Goal: Find specific page/section: Find specific page/section

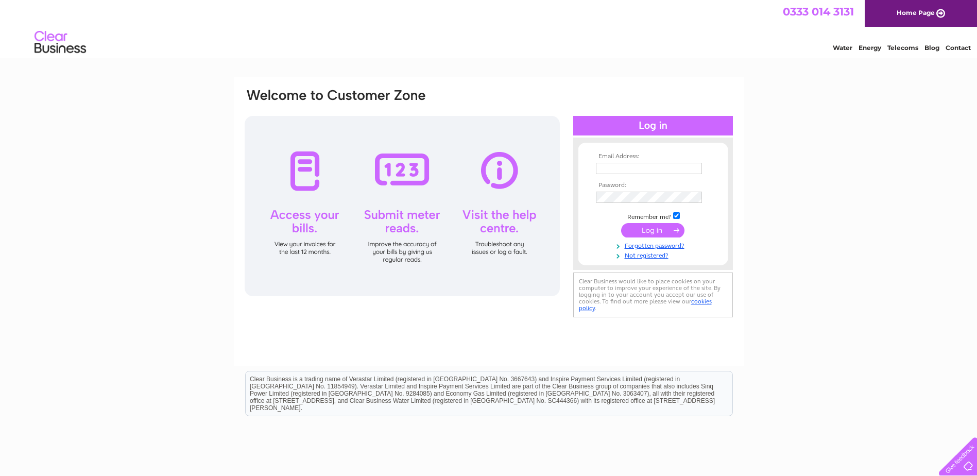
type input "[PERSON_NAME][EMAIL_ADDRESS][PERSON_NAME][DOMAIN_NAME]"
click at [657, 230] on input "submit" at bounding box center [652, 230] width 63 height 14
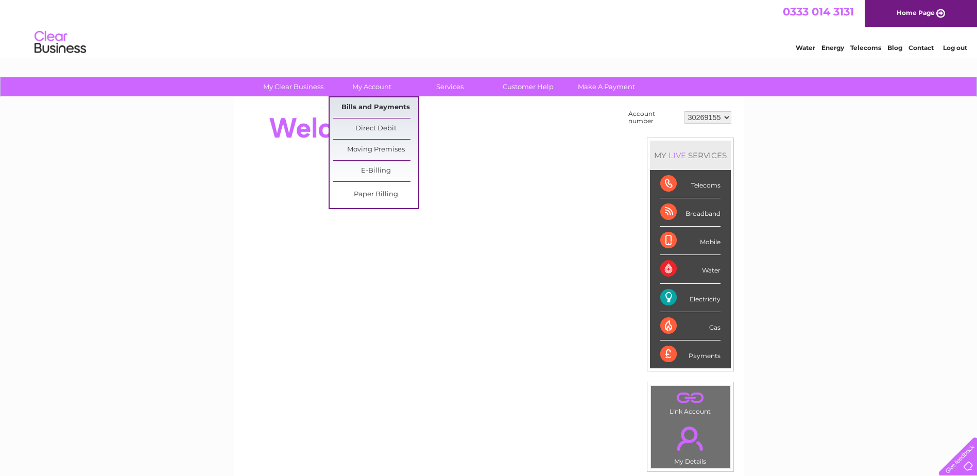
click at [364, 106] on link "Bills and Payments" at bounding box center [375, 107] width 85 height 21
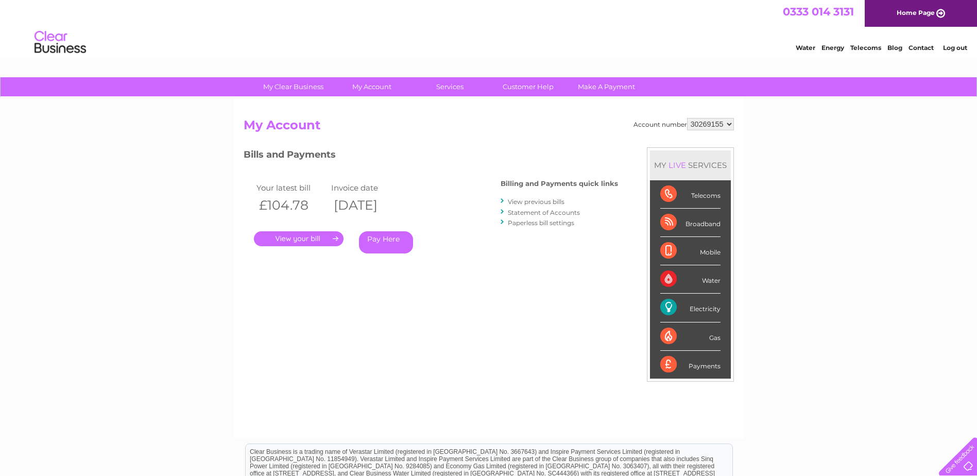
click at [302, 238] on link "." at bounding box center [299, 238] width 90 height 15
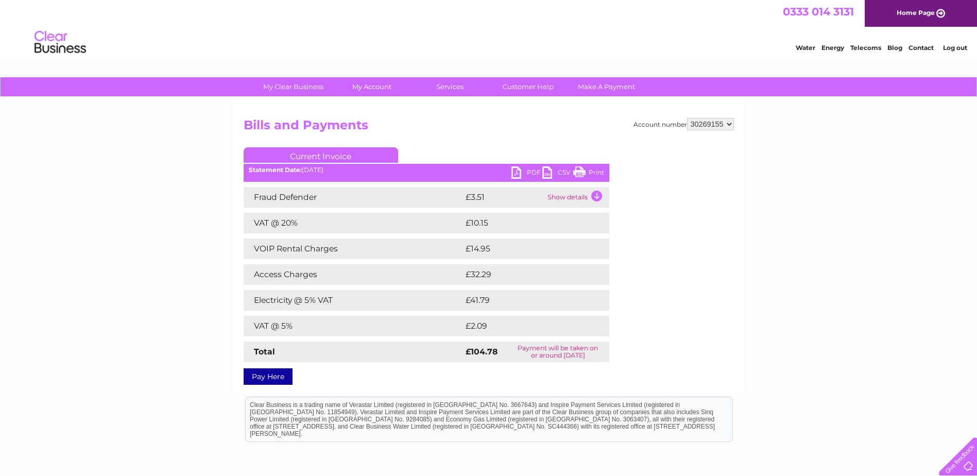
click at [515, 169] on link "PDF" at bounding box center [526, 173] width 31 height 15
